Goal: Information Seeking & Learning: Check status

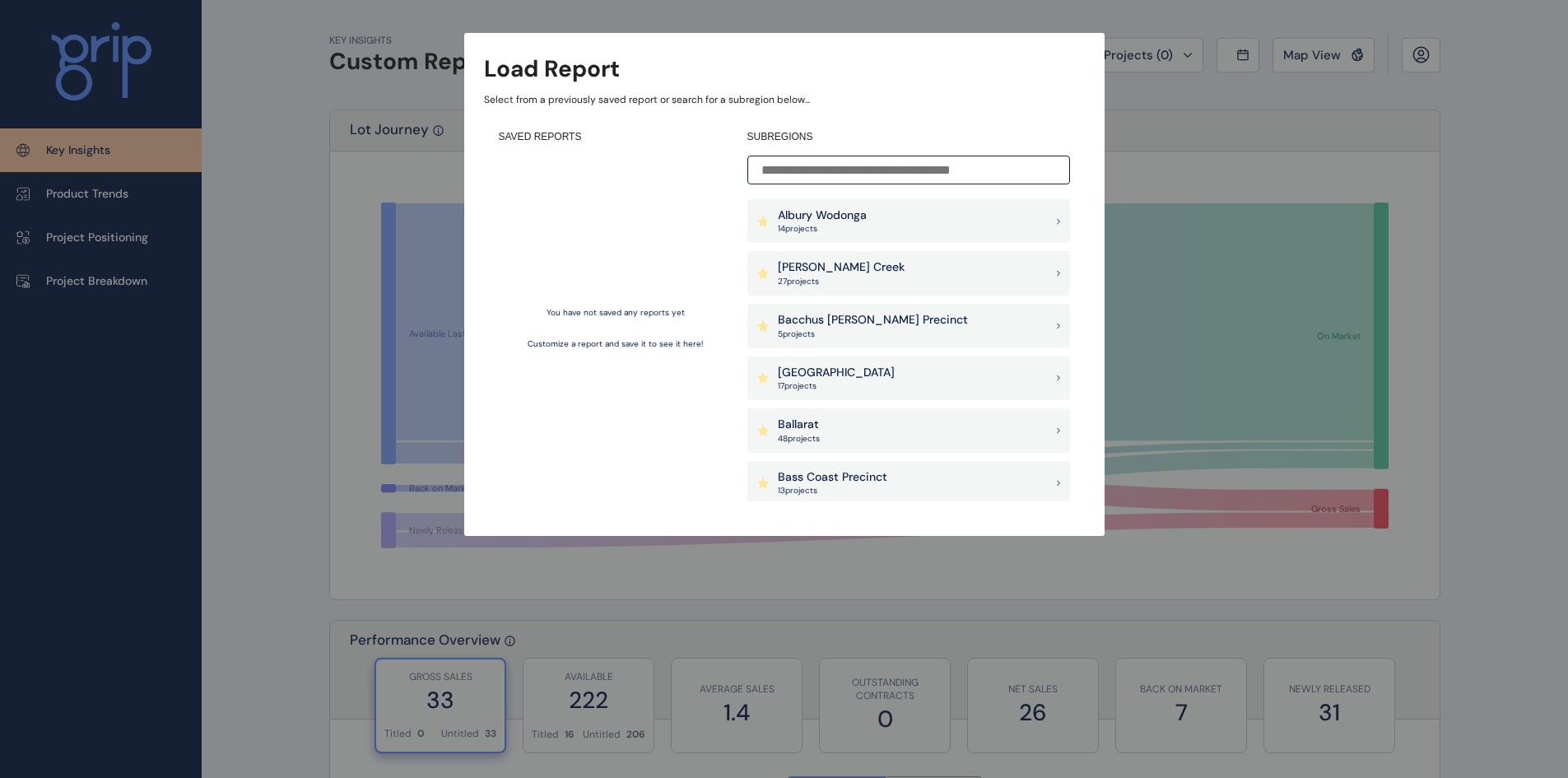
click at [822, 277] on p "27 project s" at bounding box center [841, 281] width 127 height 12
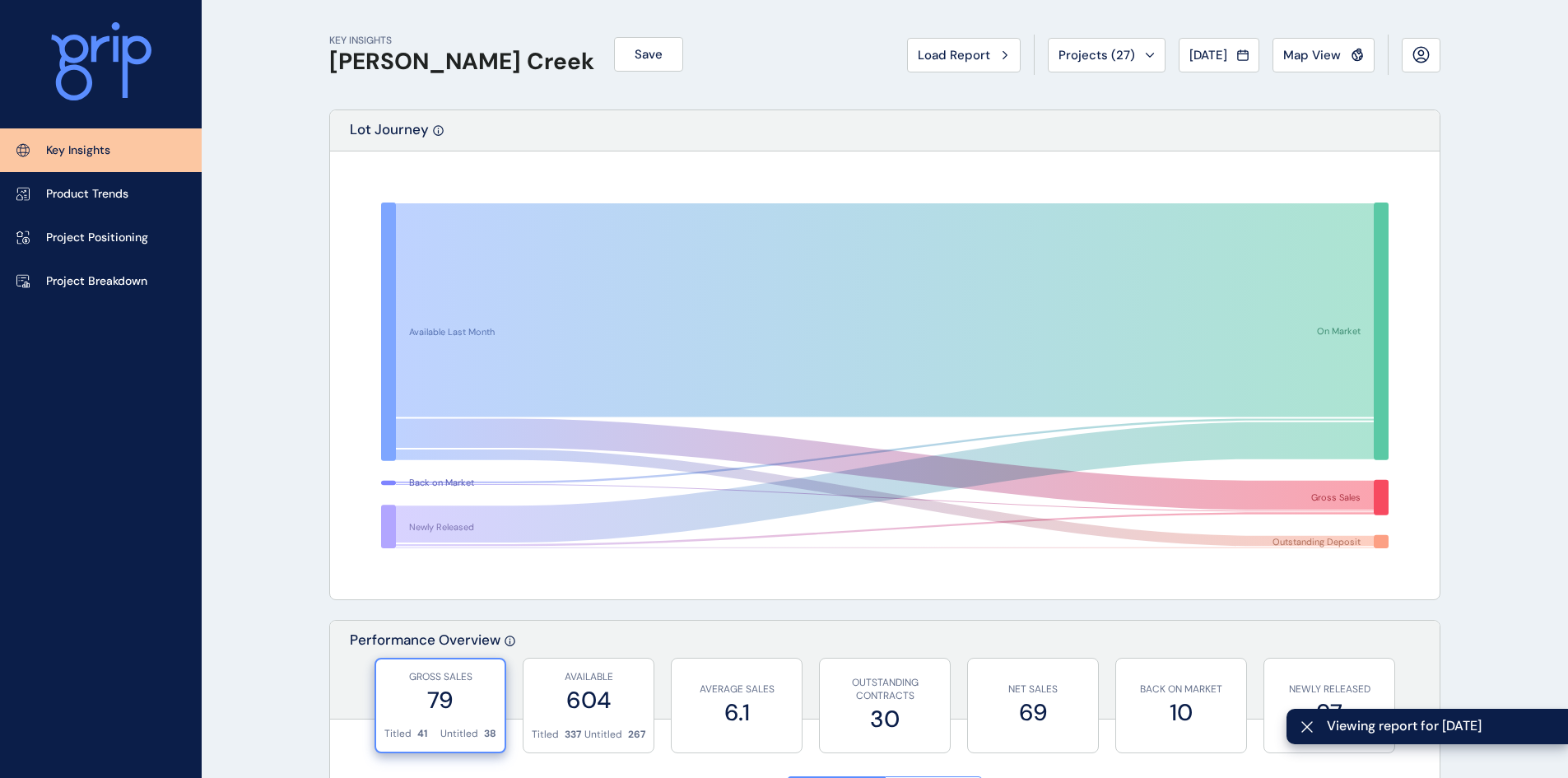
click at [1097, 54] on span "Projects ( 27 )" at bounding box center [1097, 55] width 77 height 16
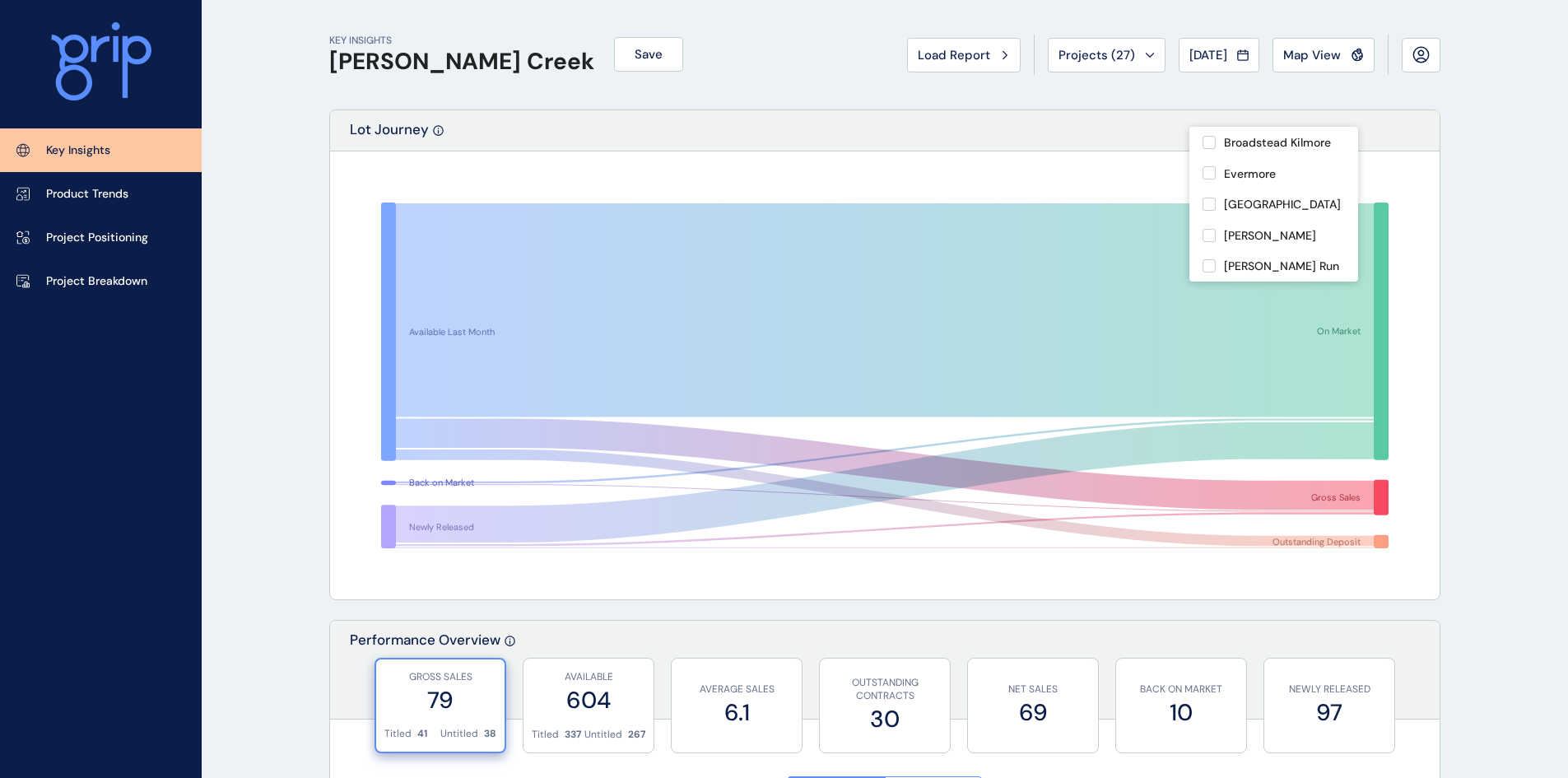
click at [818, 105] on div "KEY INSIGHTS [PERSON_NAME][GEOGRAPHIC_DATA] Save Load Report Projects ( 27 ) [D…" at bounding box center [885, 54] width 1111 height 110
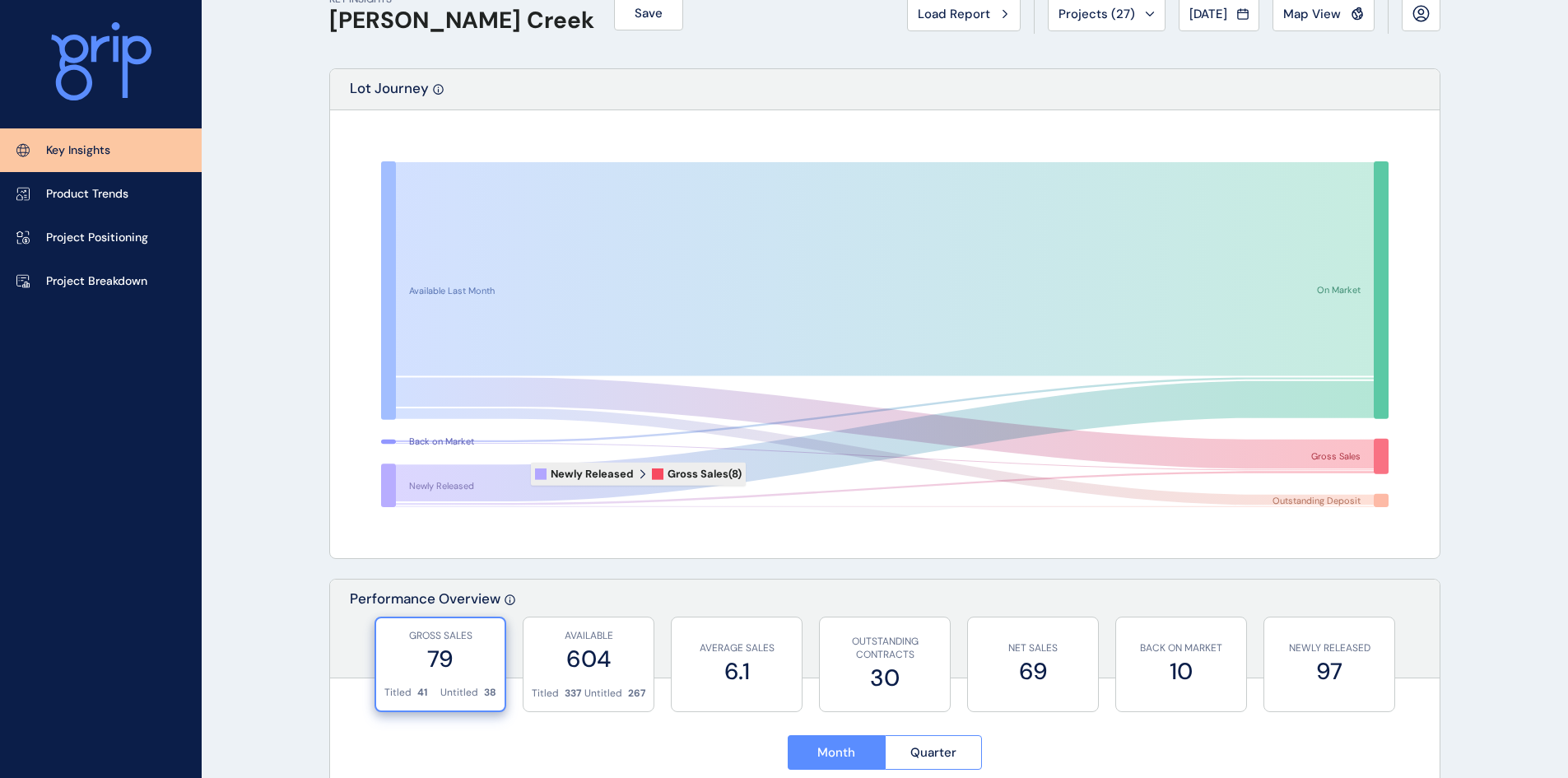
scroll to position [82, 0]
